Goal: Task Accomplishment & Management: Manage account settings

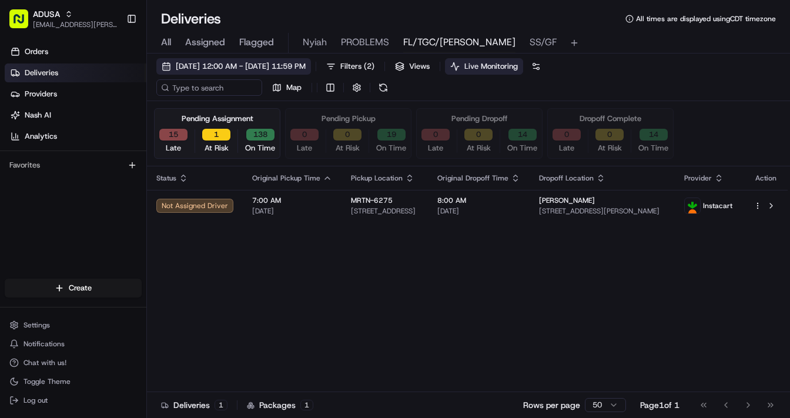
click at [209, 63] on span "[DATE] 12:00 AM - [DATE] 11:59 PM" at bounding box center [241, 66] width 130 height 11
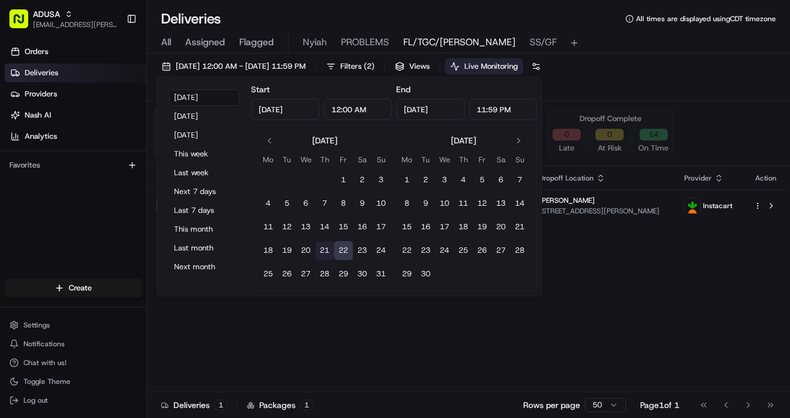
click at [327, 252] on button "21" at bounding box center [324, 250] width 19 height 19
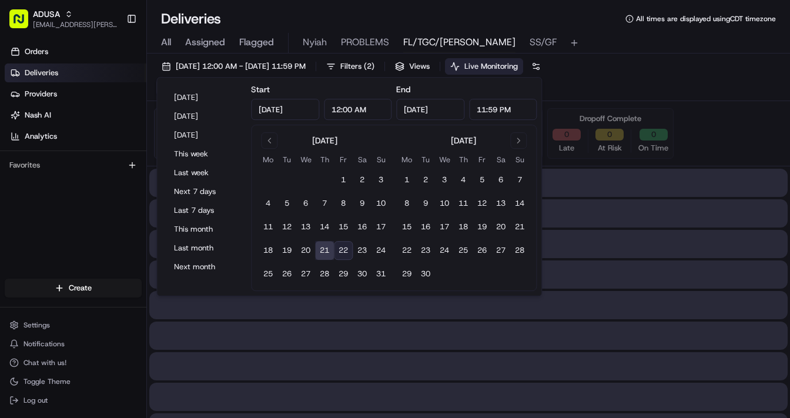
type input "[DATE]"
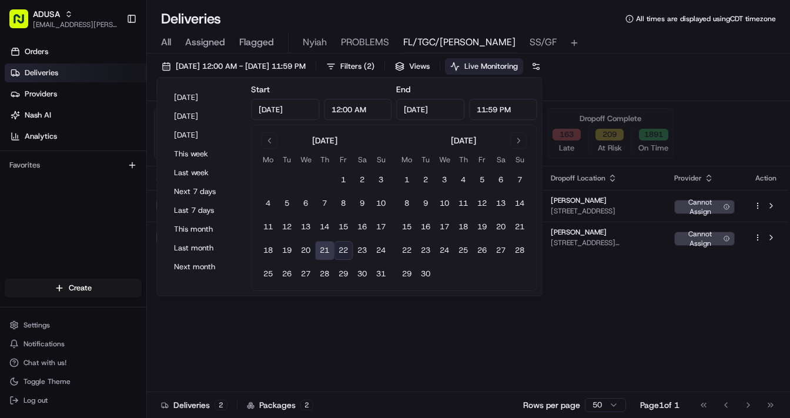
click at [641, 82] on div "[DATE] 12:00 AM - [DATE] 11:59 PM Filters ( 2 ) Views Live Monitoring Map" at bounding box center [468, 79] width 643 height 43
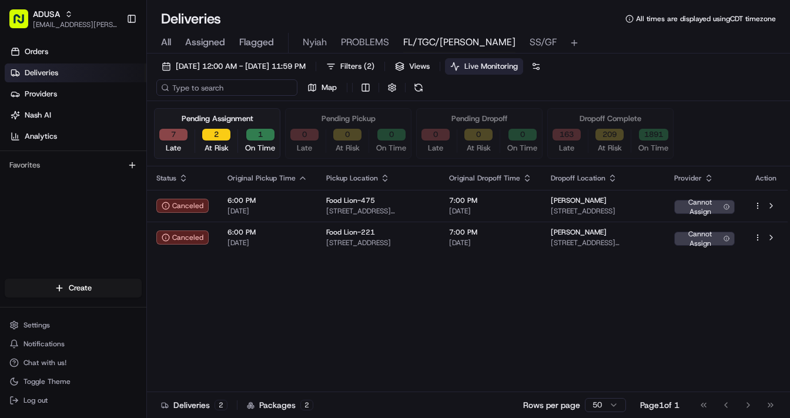
click at [237, 94] on input at bounding box center [226, 87] width 141 height 16
paste input "m709228108"
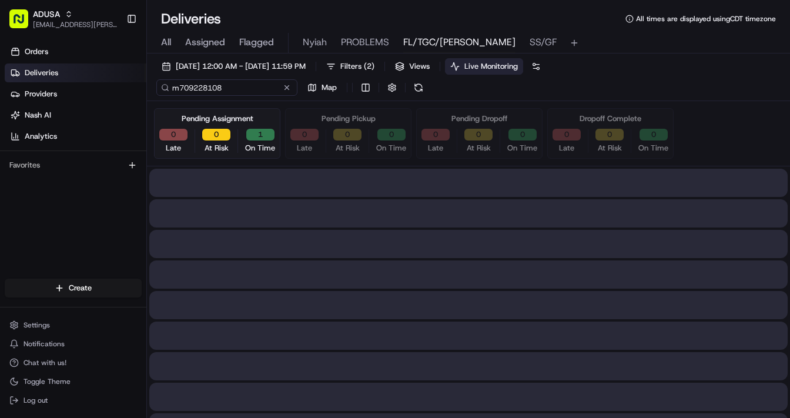
type input "m709228108"
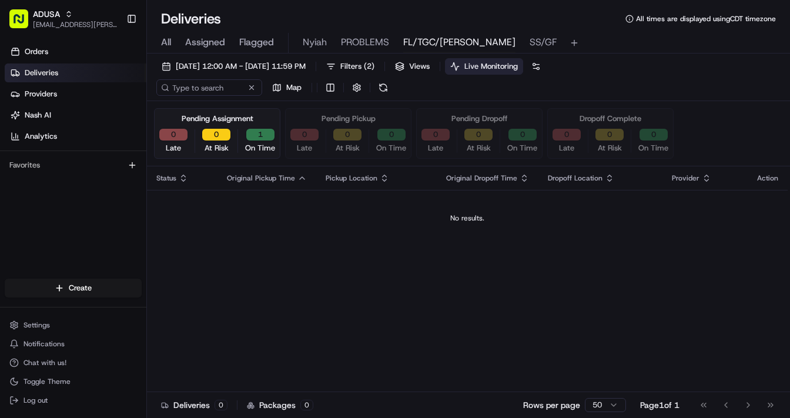
click at [169, 41] on span "All" at bounding box center [166, 42] width 10 height 14
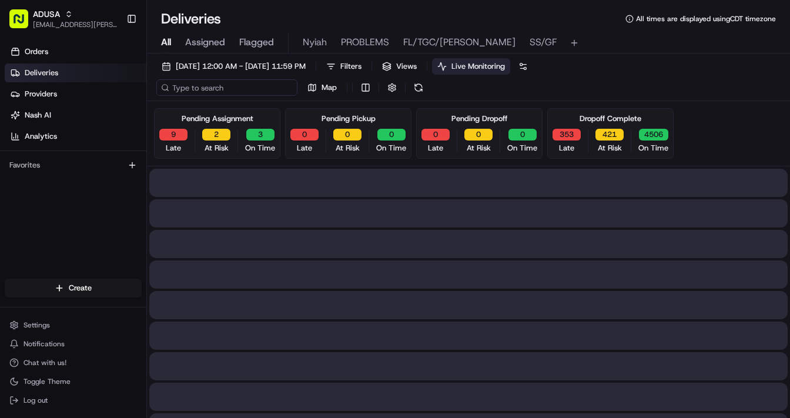
click at [235, 88] on input at bounding box center [226, 87] width 141 height 16
paste input "m709228108"
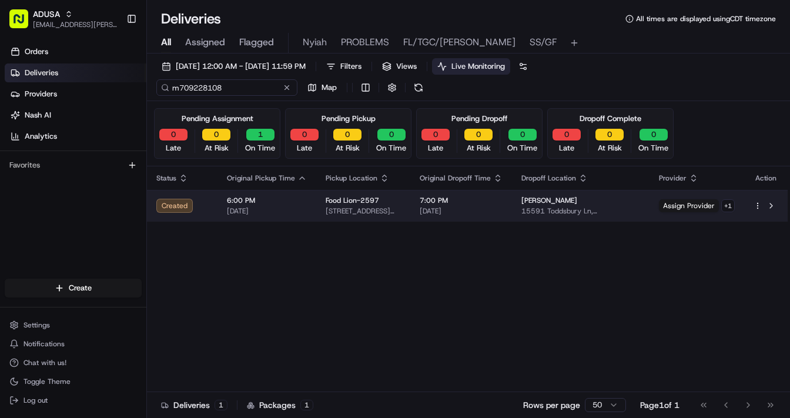
type input "m709228108"
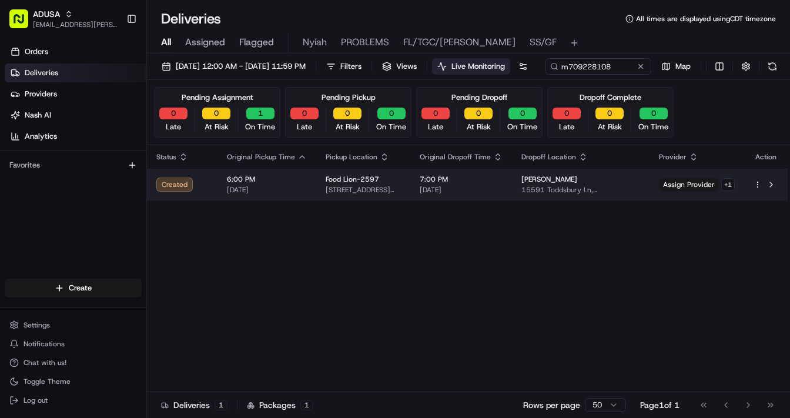
click at [400, 184] on div "Food Lion-2597" at bounding box center [363, 179] width 75 height 9
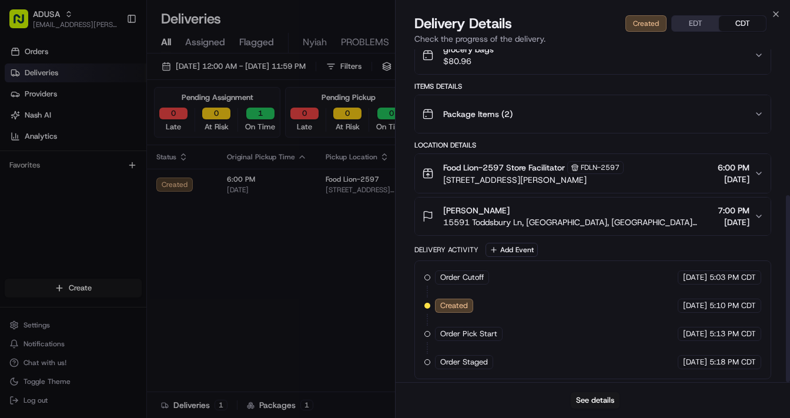
scroll to position [259, 0]
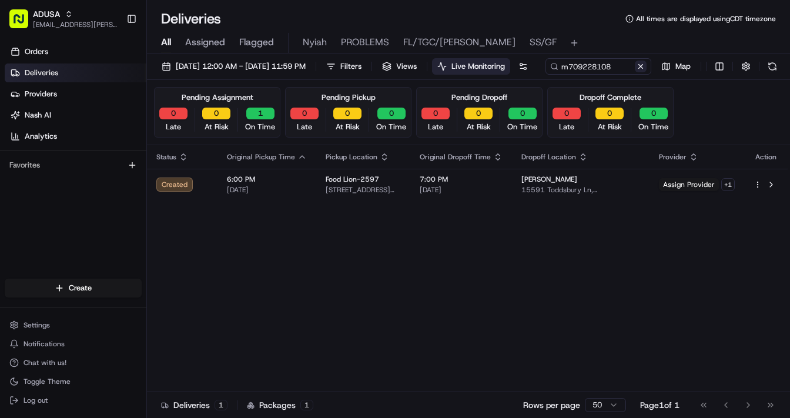
click at [635, 72] on button at bounding box center [641, 67] width 12 height 12
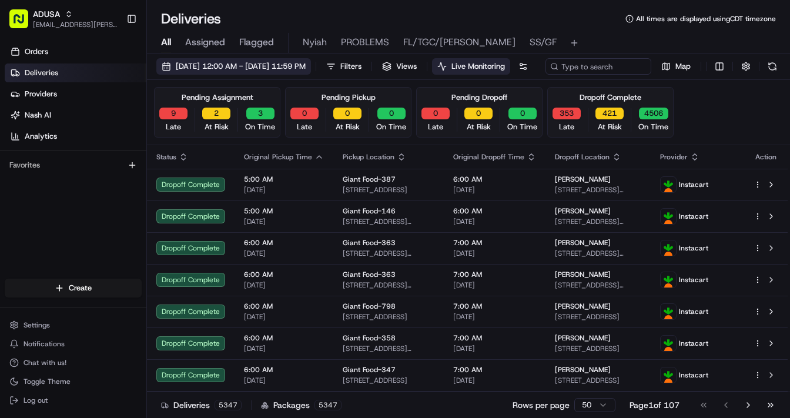
click at [240, 68] on span "[DATE] 12:00 AM - [DATE] 11:59 PM" at bounding box center [241, 66] width 130 height 11
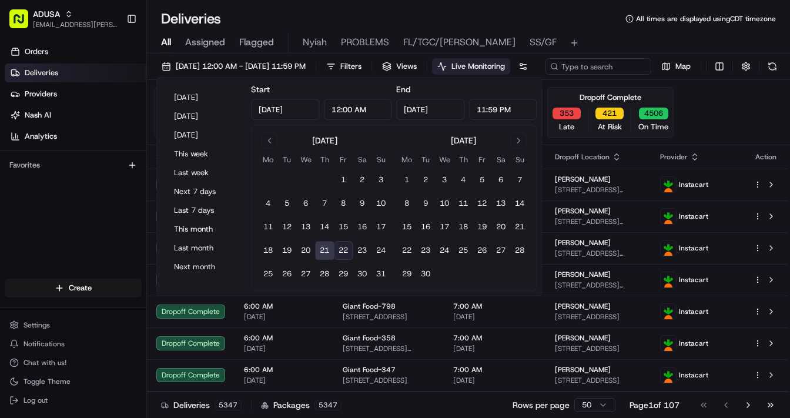
click at [346, 249] on button "22" at bounding box center [343, 250] width 19 height 19
type input "[DATE]"
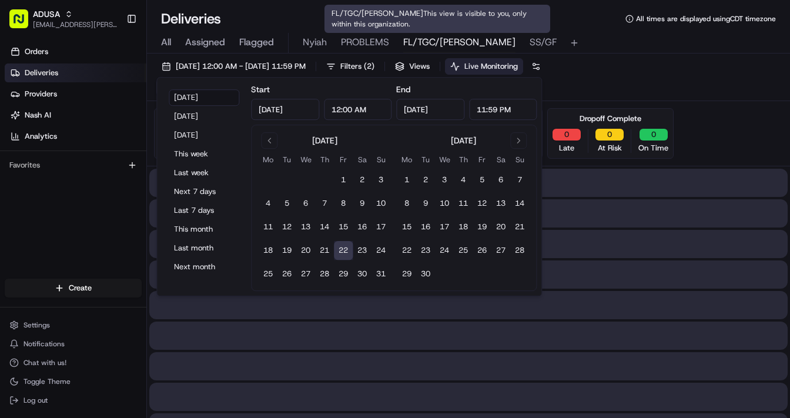
type input "[DATE]"
click at [436, 39] on span "FL/TGC/[PERSON_NAME]" at bounding box center [459, 42] width 112 height 14
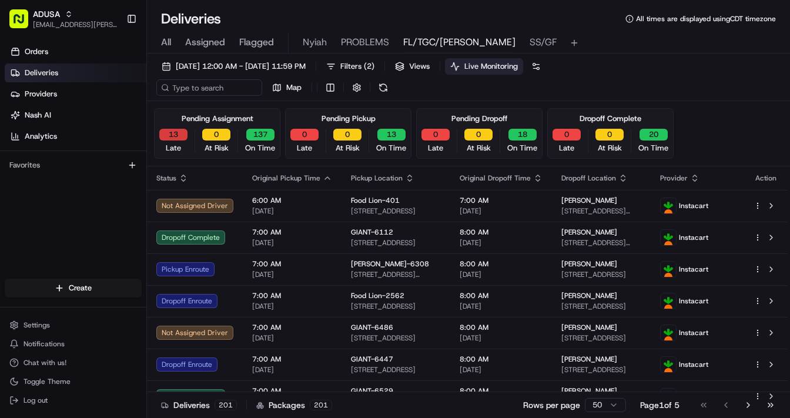
click at [179, 136] on button "13" at bounding box center [173, 135] width 28 height 12
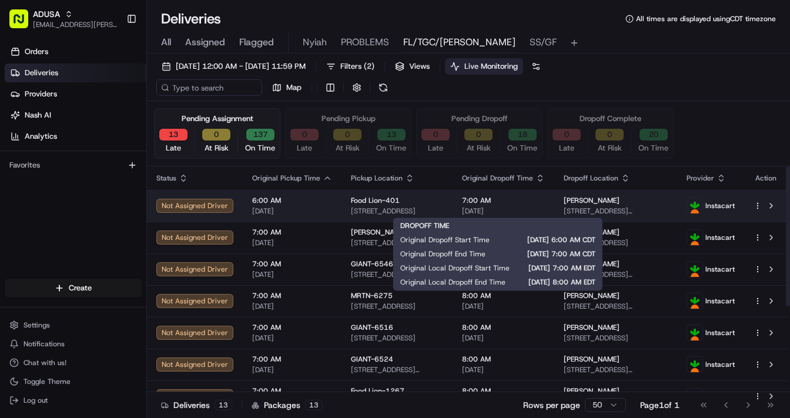
click at [523, 200] on span "7:00 AM" at bounding box center [503, 200] width 83 height 9
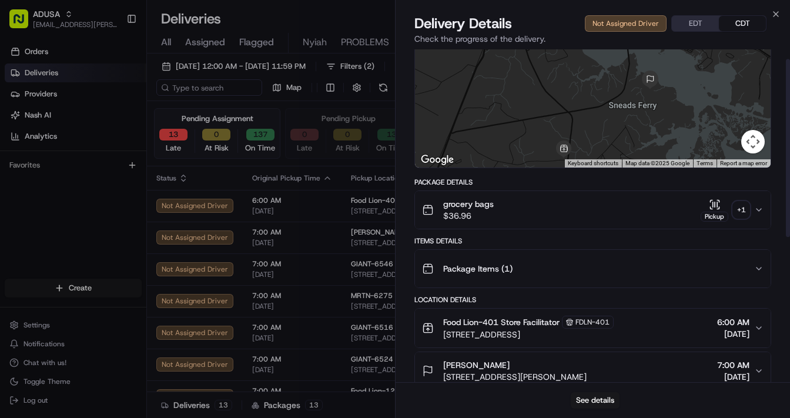
scroll to position [5, 0]
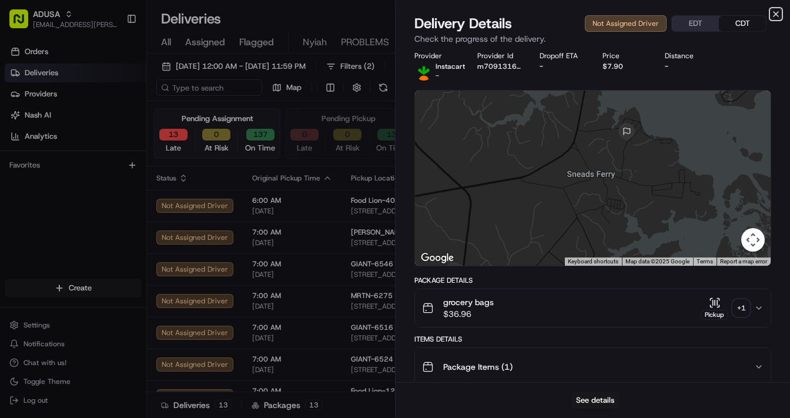
click at [684, 12] on icon "button" at bounding box center [775, 13] width 9 height 9
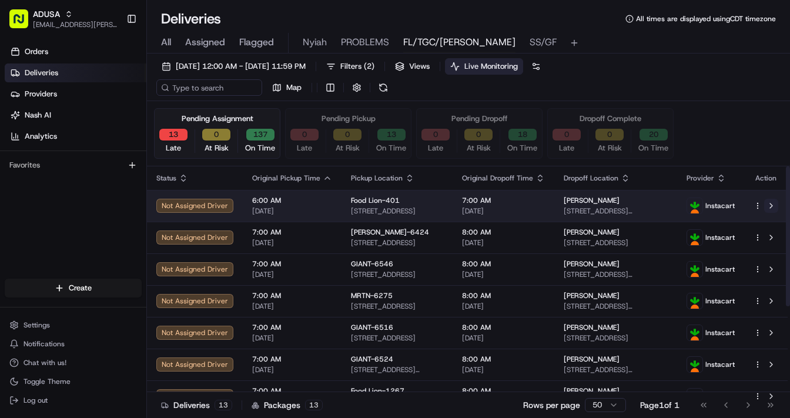
click at [684, 203] on button at bounding box center [771, 206] width 14 height 14
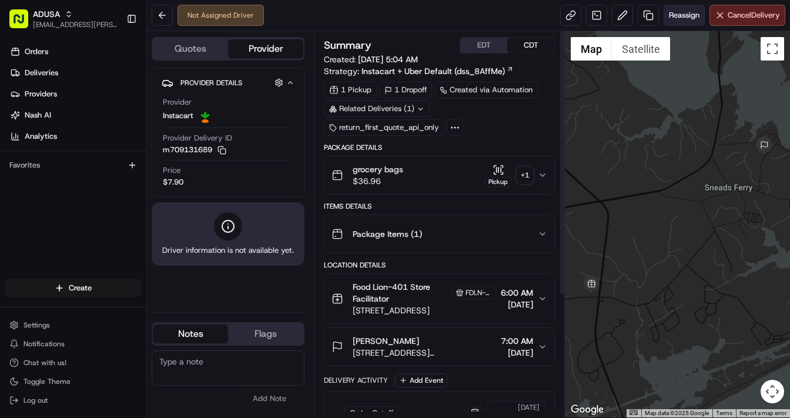
click at [681, 21] on button "Reassign" at bounding box center [684, 15] width 41 height 21
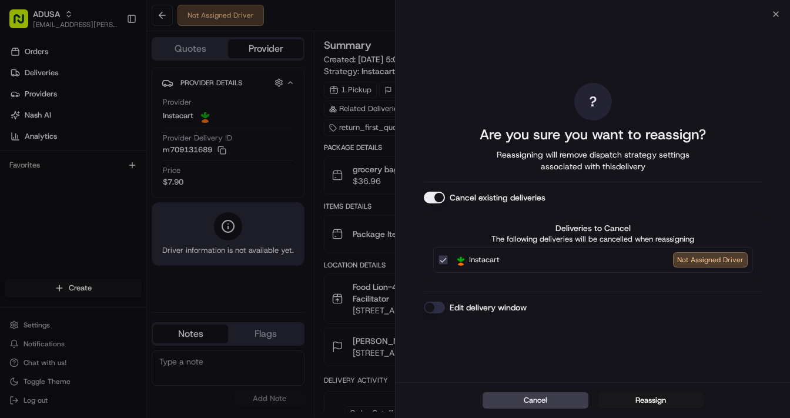
click at [437, 304] on button "Edit delivery window" at bounding box center [434, 308] width 21 height 12
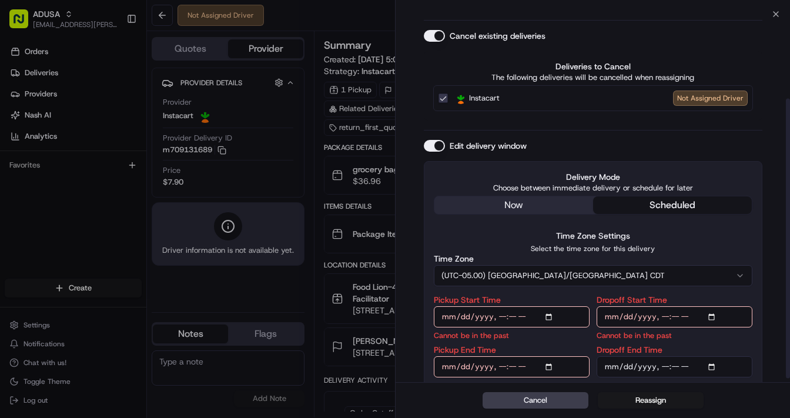
scroll to position [115, 0]
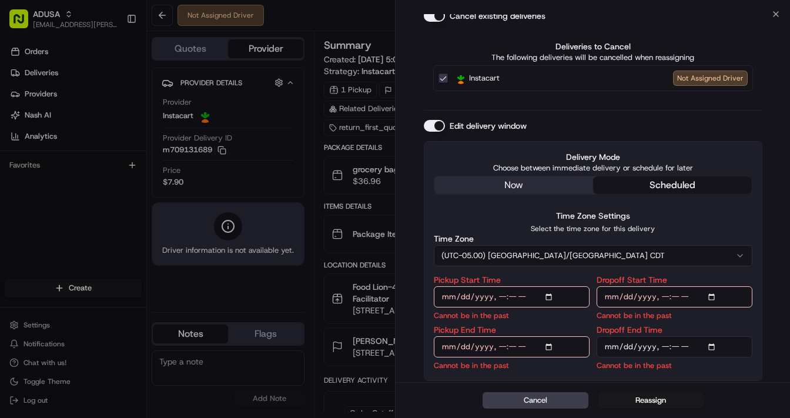
click at [550, 295] on input "Pickup Start Time" at bounding box center [512, 296] width 156 height 21
type input "2025-08-22T09:00"
click at [710, 293] on input "Dropoff Start Time" at bounding box center [675, 296] width 156 height 21
type input "2025-08-22T09:00"
click at [547, 348] on input "Pickup End Time" at bounding box center [512, 346] width 156 height 21
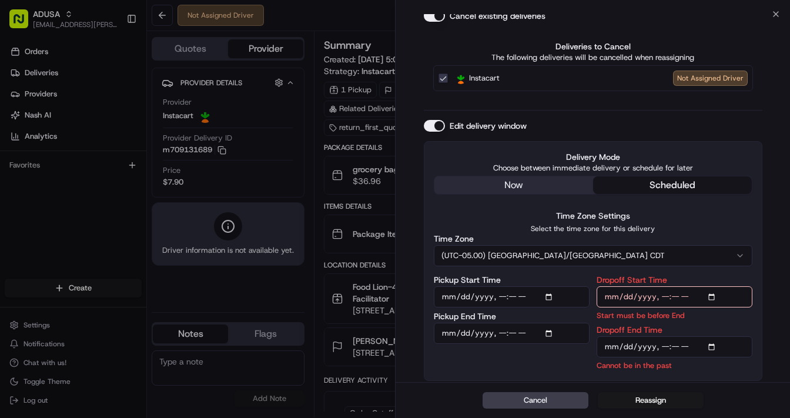
type input "2025-08-22T09:31"
click at [713, 348] on input "Dropoff End Time" at bounding box center [675, 346] width 156 height 21
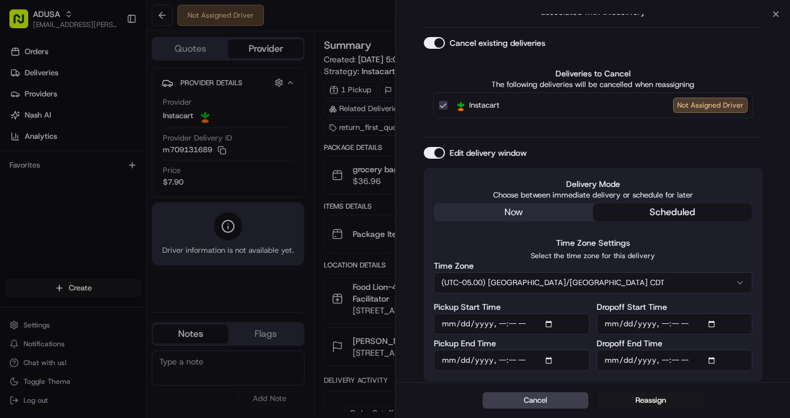
type input "2025-08-22T10:00"
click at [644, 400] on button "Reassign" at bounding box center [651, 400] width 106 height 16
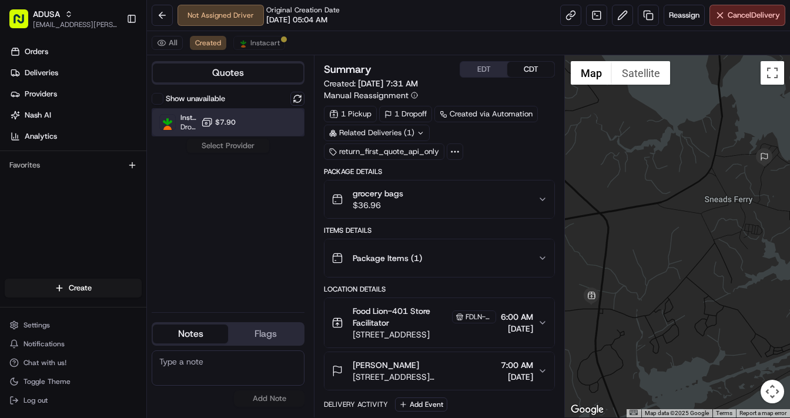
click at [256, 125] on div "Instacart Dropoff ETA - $7.90" at bounding box center [228, 122] width 153 height 28
click at [223, 147] on button "Assign Provider" at bounding box center [227, 146] width 83 height 14
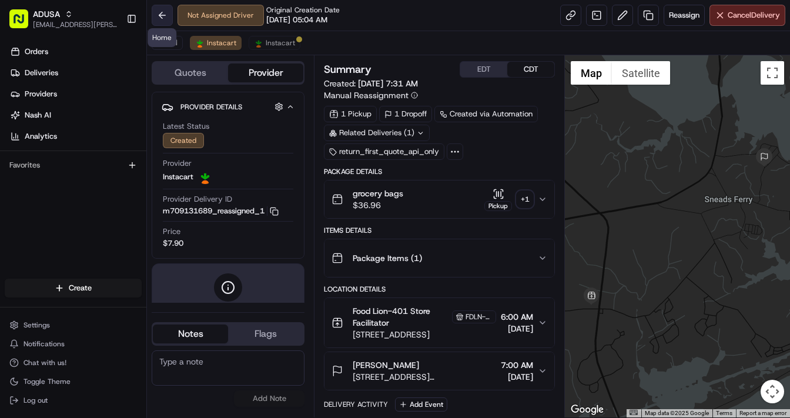
click at [161, 14] on button at bounding box center [162, 15] width 21 height 21
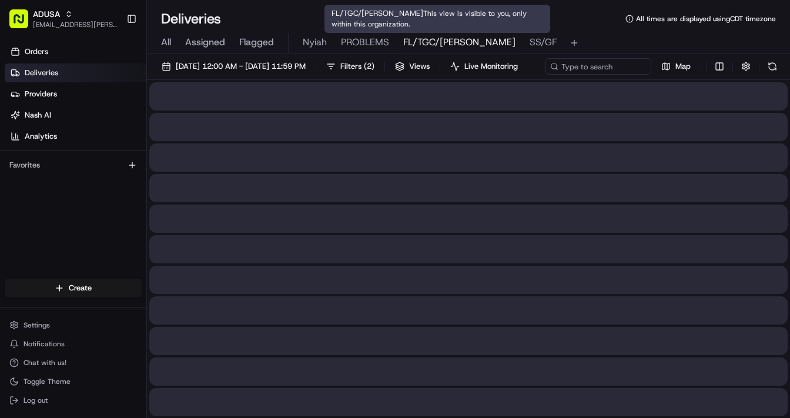
click at [427, 42] on span "FL/TGC/[PERSON_NAME]" at bounding box center [459, 42] width 112 height 14
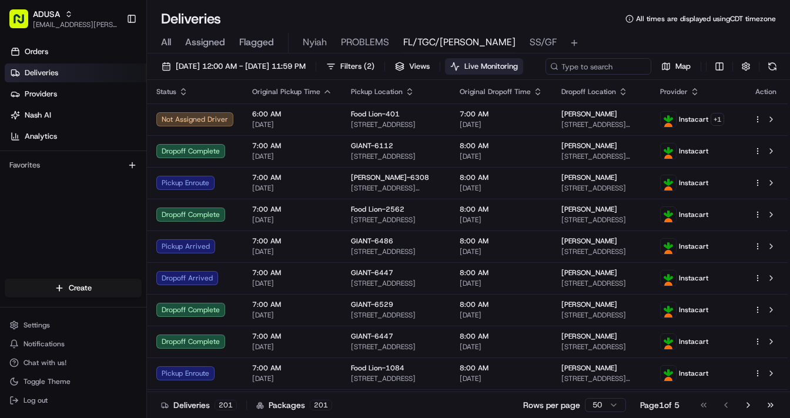
click at [518, 70] on span "Live Monitoring" at bounding box center [491, 66] width 54 height 11
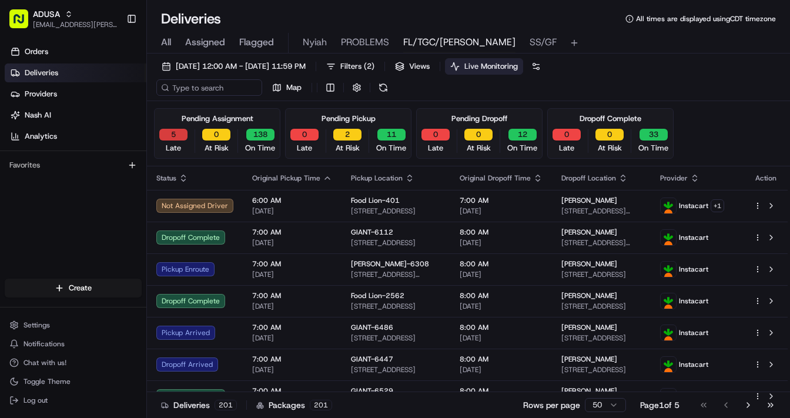
click at [175, 131] on button "5" at bounding box center [173, 135] width 28 height 12
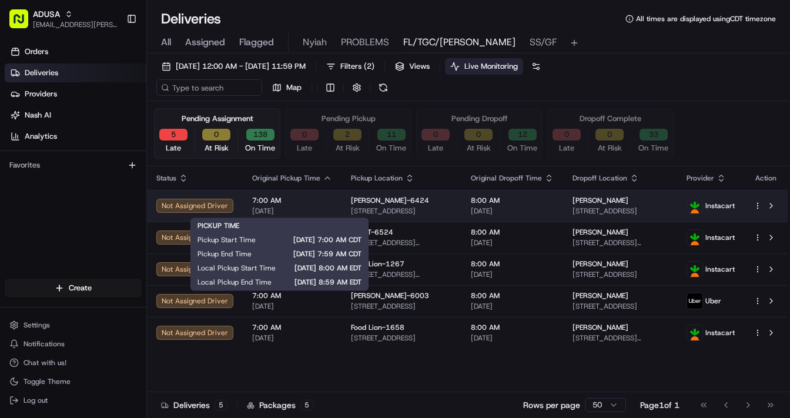
click at [311, 200] on span "7:00 AM" at bounding box center [292, 200] width 80 height 9
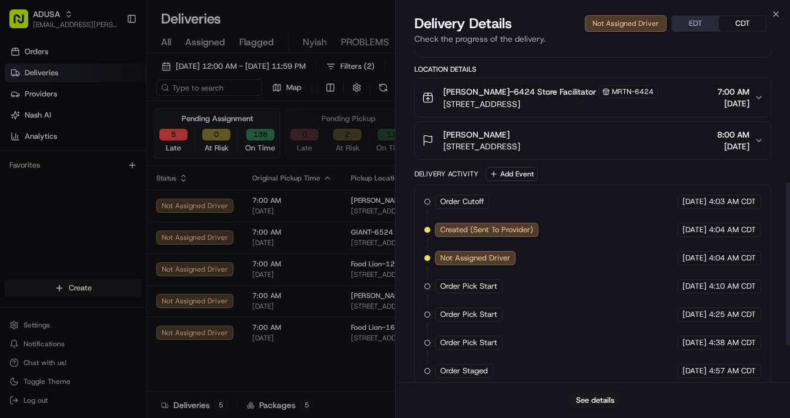
scroll to position [343, 0]
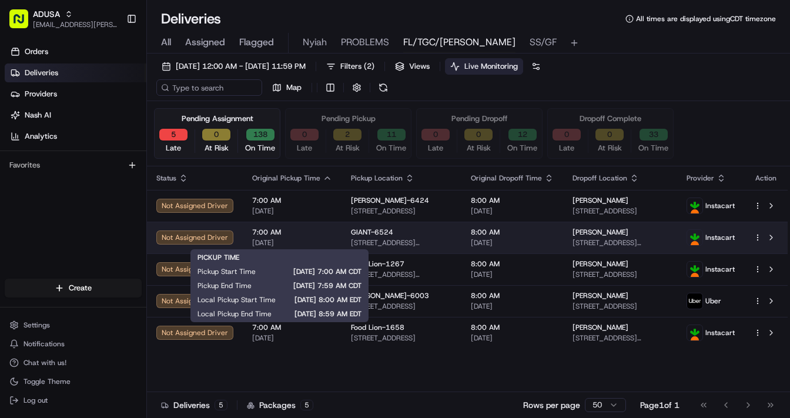
click at [312, 240] on span "[DATE]" at bounding box center [292, 242] width 80 height 9
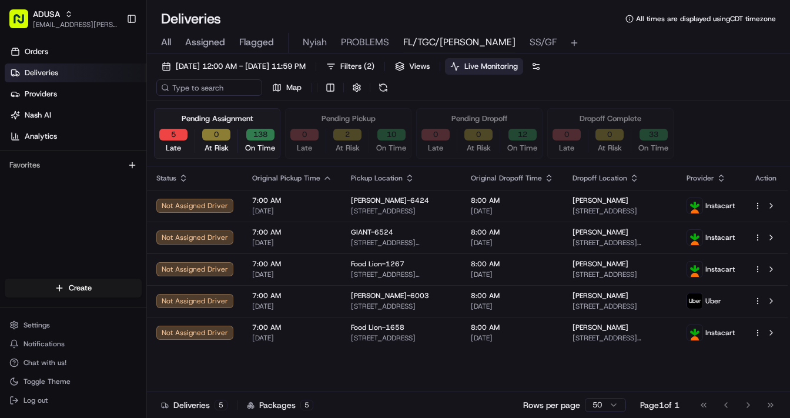
click at [320, 270] on span "[DATE]" at bounding box center [292, 274] width 80 height 9
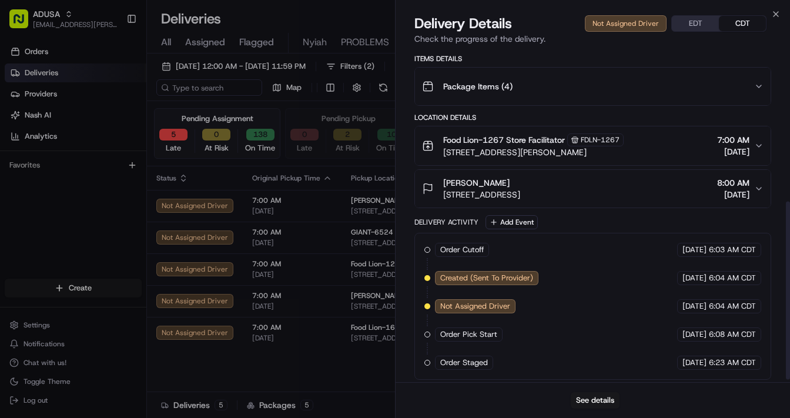
scroll to position [288, 0]
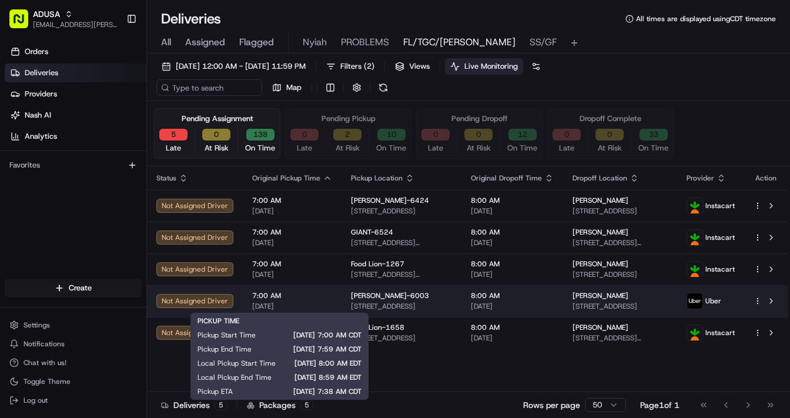
click at [320, 306] on span "[DATE]" at bounding box center [292, 306] width 80 height 9
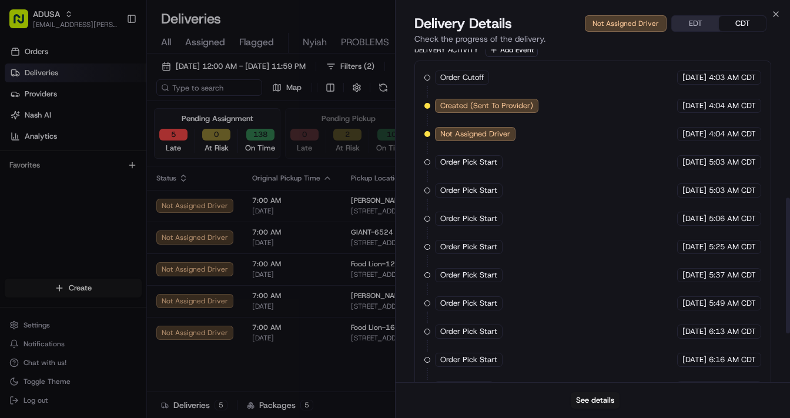
scroll to position [483, 0]
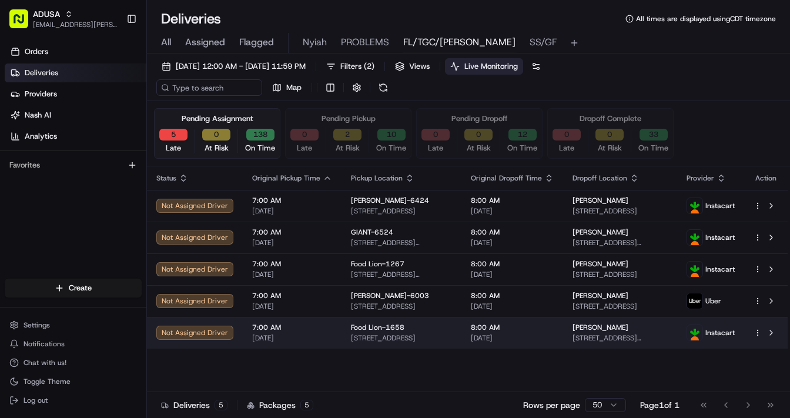
click at [326, 336] on span "[DATE]" at bounding box center [292, 337] width 80 height 9
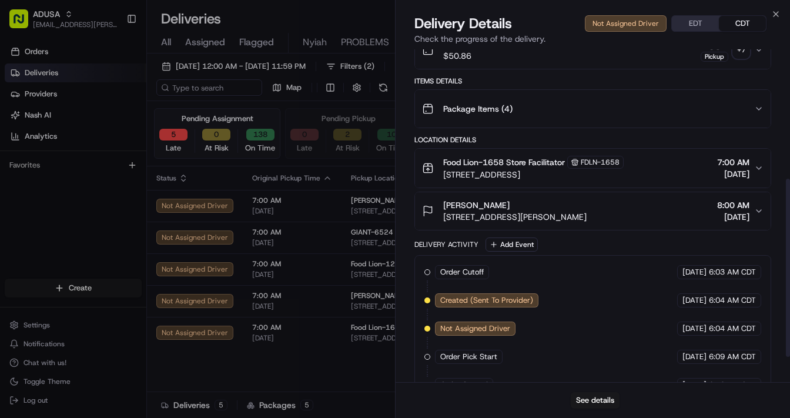
scroll to position [240, 0]
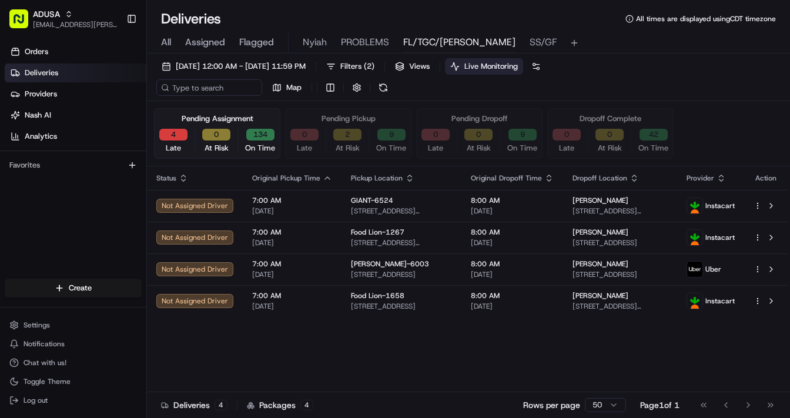
click at [168, 134] on button "4" at bounding box center [173, 135] width 28 height 12
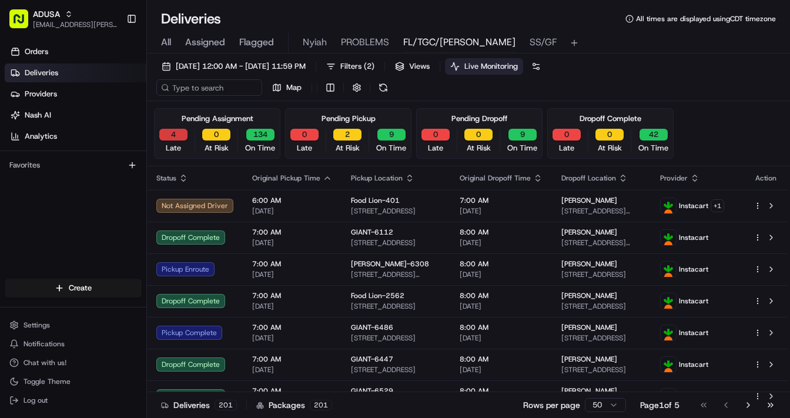
click at [172, 135] on button "4" at bounding box center [173, 135] width 28 height 12
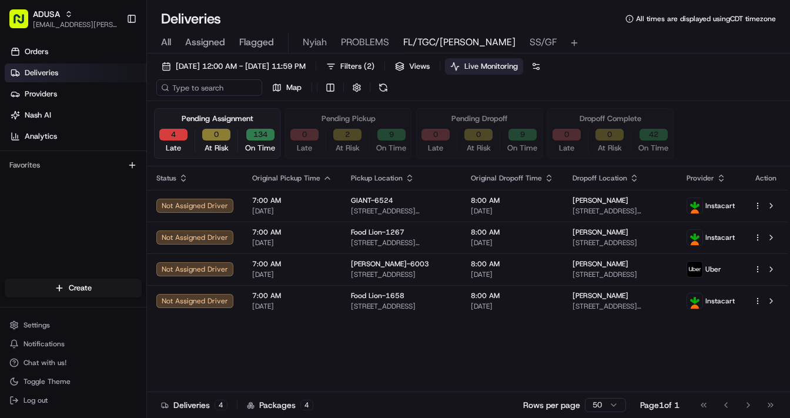
click at [176, 135] on button "4" at bounding box center [173, 135] width 28 height 12
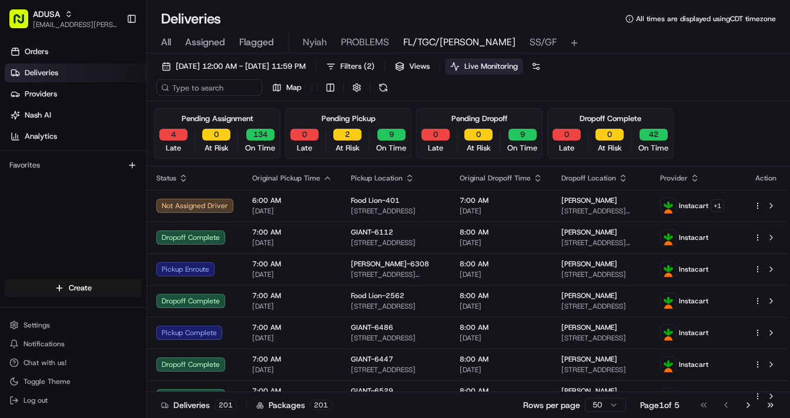
click at [518, 65] on span "Live Monitoring" at bounding box center [491, 66] width 54 height 11
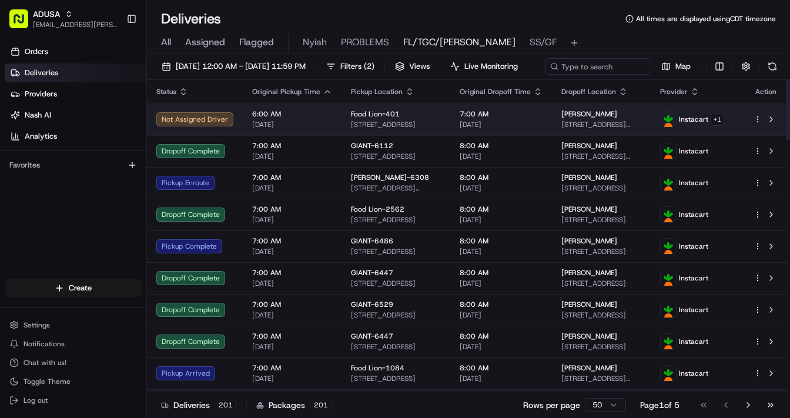
click at [309, 129] on span "[DATE]" at bounding box center [292, 124] width 80 height 9
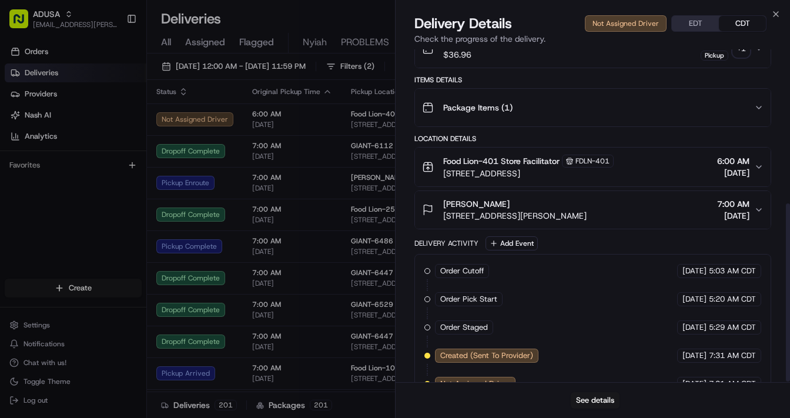
scroll to position [288, 0]
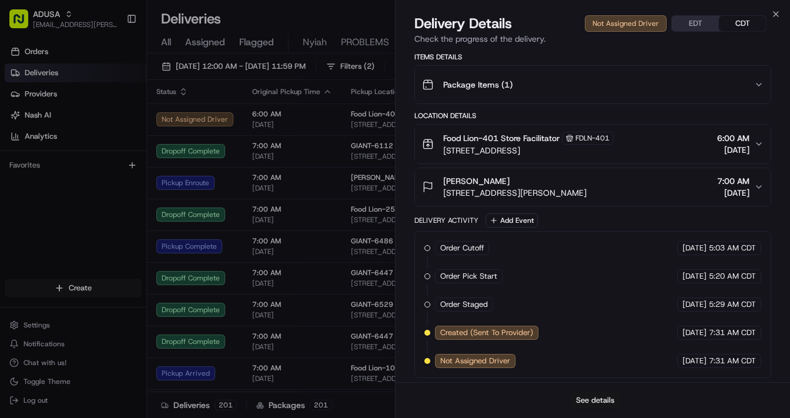
click at [593, 402] on button "See details" at bounding box center [595, 400] width 49 height 16
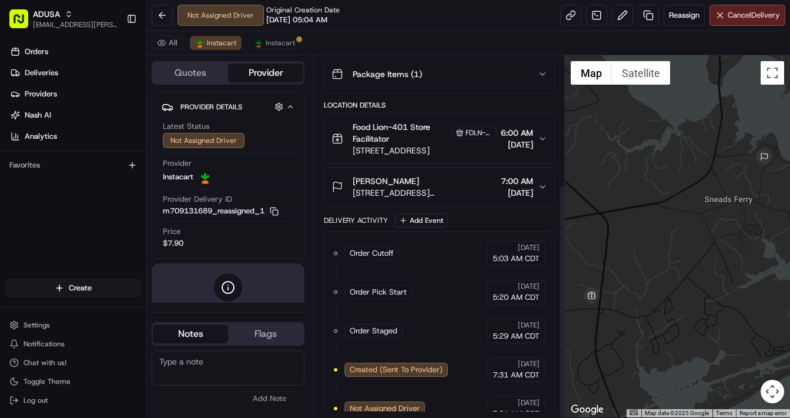
scroll to position [200, 0]
